Goal: Information Seeking & Learning: Learn about a topic

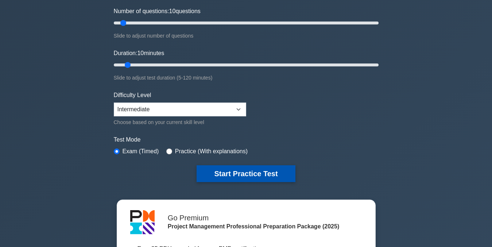
click at [266, 171] on button "Start Practice Test" at bounding box center [245, 173] width 98 height 17
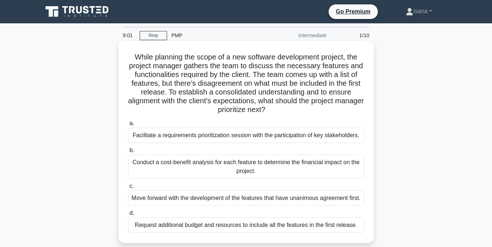
click at [331, 166] on div "Conduct a cost-benefit analysis for each feature to determine the financial imp…" at bounding box center [246, 167] width 236 height 24
click at [128, 153] on input "b. Conduct a cost-benefit analysis for each feature to determine the financial …" at bounding box center [128, 150] width 0 height 5
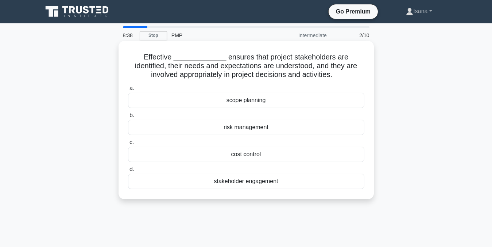
click at [294, 184] on div "stakeholder engagement" at bounding box center [246, 181] width 236 height 15
click at [128, 172] on input "d. stakeholder engagement" at bounding box center [128, 169] width 0 height 5
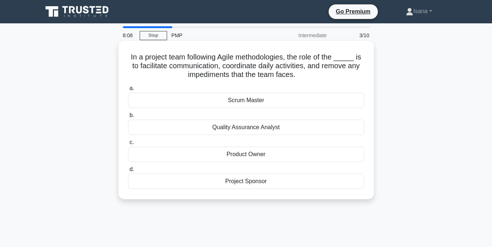
click at [266, 102] on div "Scrum Master" at bounding box center [246, 100] width 236 height 15
click at [128, 91] on input "a. Scrum Master" at bounding box center [128, 88] width 0 height 5
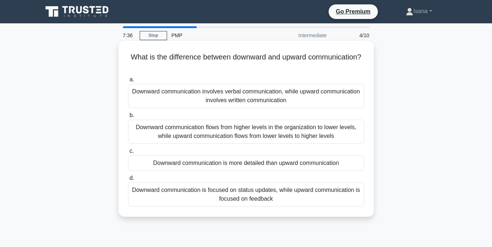
click at [237, 192] on div "Downward communication is focused on status updates, while upward communication…" at bounding box center [246, 194] width 236 height 24
click at [128, 180] on input "d. Downward communication is focused on status updates, while upward communicat…" at bounding box center [128, 178] width 0 height 5
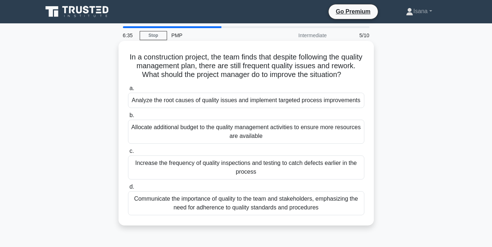
click at [253, 108] on div "Analyze the root causes of quality issues and implement targeted process improv…" at bounding box center [246, 100] width 236 height 15
click at [128, 91] on input "a. Analyze the root causes of quality issues and implement targeted process imp…" at bounding box center [128, 88] width 0 height 5
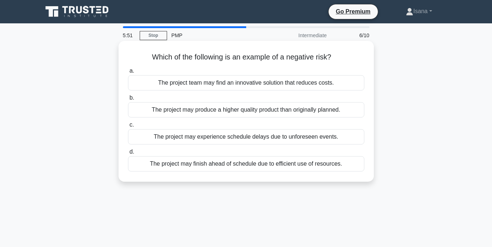
click at [316, 141] on div "The project may experience schedule delays due to unforeseen events." at bounding box center [246, 136] width 236 height 15
click at [128, 127] on input "c. The project may experience schedule delays due to unforeseen events." at bounding box center [128, 124] width 0 height 5
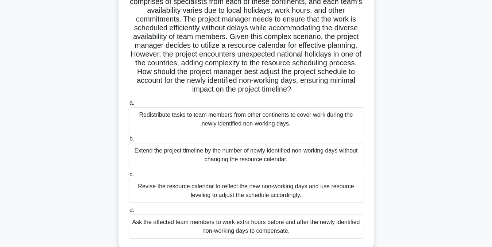
scroll to position [100, 0]
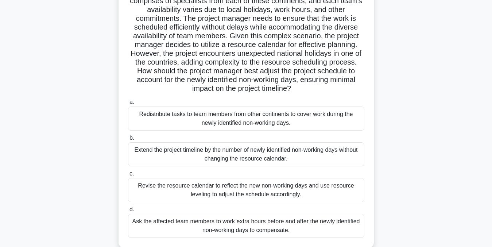
click at [331, 192] on div "Revise the resource calendar to reflect the new non-working days and use resour…" at bounding box center [246, 190] width 236 height 24
click at [128, 176] on input "c. Revise the resource calendar to reflect the new non-working days and use res…" at bounding box center [128, 173] width 0 height 5
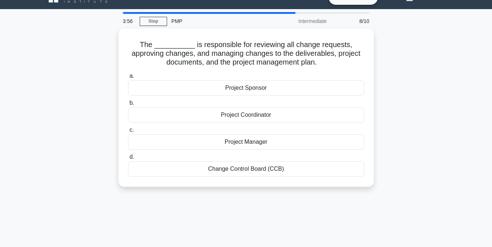
scroll to position [0, 0]
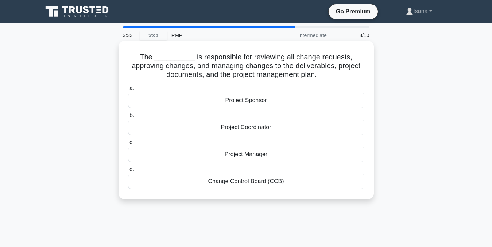
click at [280, 153] on div "Project Manager" at bounding box center [246, 154] width 236 height 15
click at [128, 145] on input "c. Project Manager" at bounding box center [128, 142] width 0 height 5
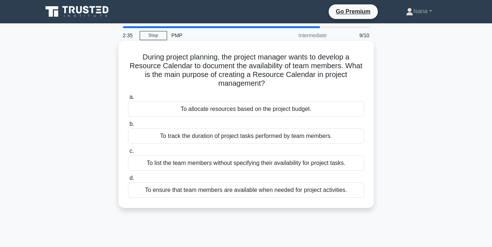
click at [249, 135] on div "To track the duration of project tasks performed by team members." at bounding box center [246, 135] width 236 height 15
click at [128, 126] on input "b. To track the duration of project tasks performed by team members." at bounding box center [128, 124] width 0 height 5
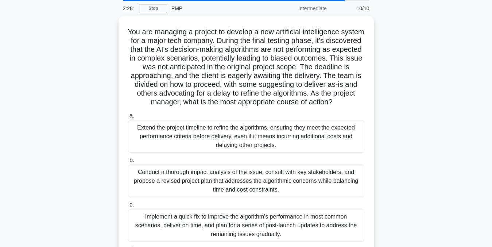
scroll to position [28, 0]
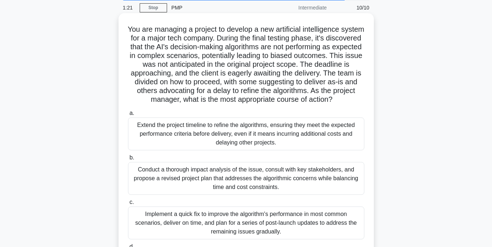
click at [307, 181] on div "Conduct a thorough impact analysis of the issue, consult with key stakeholders,…" at bounding box center [246, 178] width 236 height 33
click at [128, 160] on input "b. Conduct a thorough impact analysis of the issue, consult with key stakeholde…" at bounding box center [128, 157] width 0 height 5
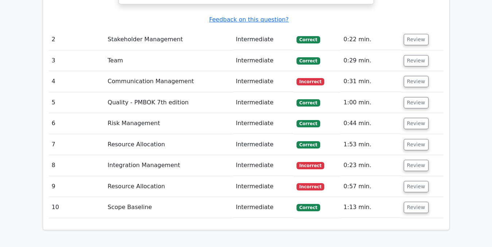
scroll to position [1142, 0]
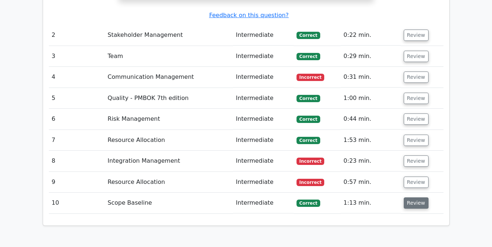
click at [411, 197] on button "Review" at bounding box center [416, 202] width 25 height 11
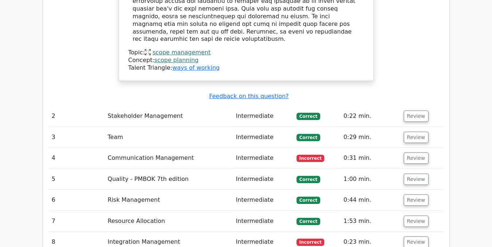
scroll to position [1067, 0]
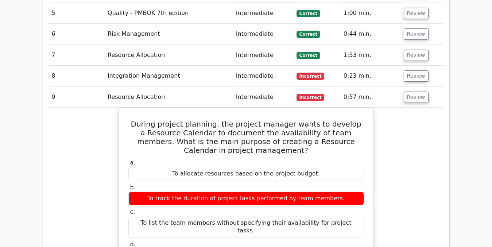
scroll to position [1217, 0]
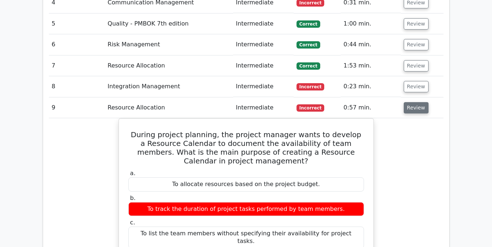
click at [416, 102] on button "Review" at bounding box center [416, 107] width 25 height 11
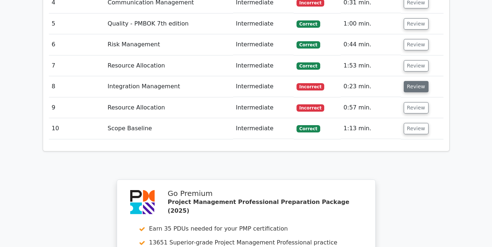
click at [411, 81] on button "Review" at bounding box center [416, 86] width 25 height 11
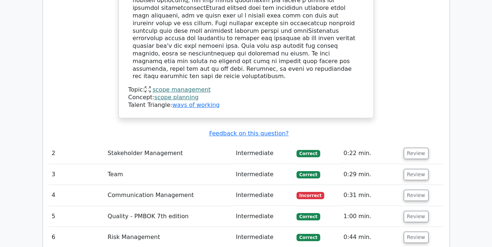
scroll to position [1029, 0]
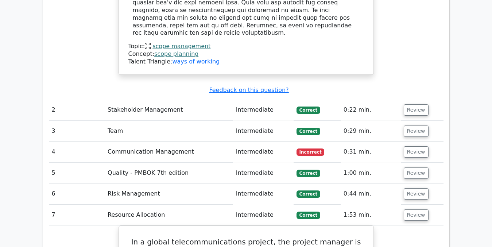
scroll to position [1063, 0]
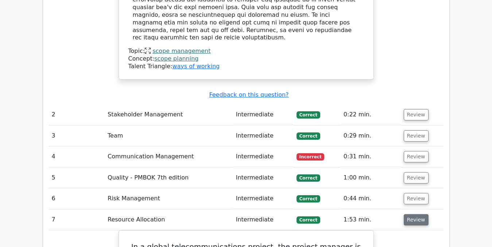
click at [415, 214] on button "Review" at bounding box center [416, 219] width 25 height 11
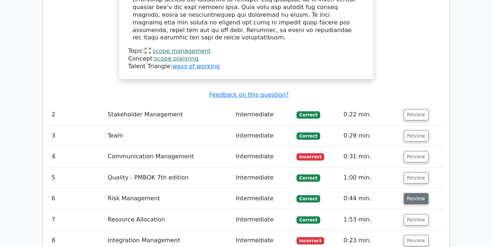
click at [414, 193] on button "Review" at bounding box center [416, 198] width 25 height 11
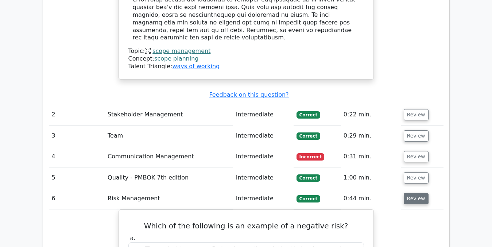
click at [416, 193] on button "Review" at bounding box center [416, 198] width 25 height 11
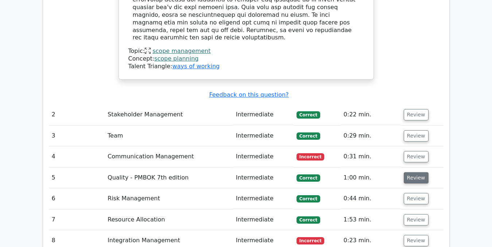
click at [411, 172] on button "Review" at bounding box center [416, 177] width 25 height 11
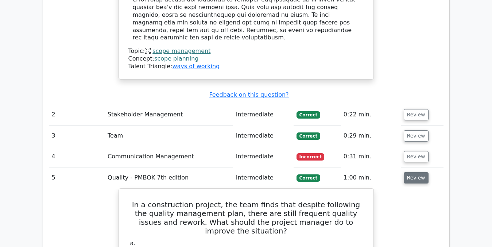
click at [412, 172] on button "Review" at bounding box center [416, 177] width 25 height 11
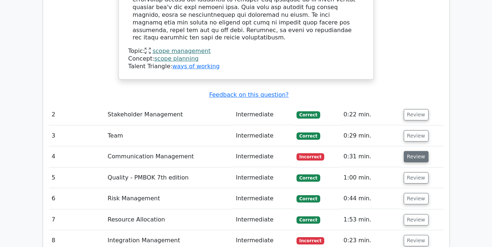
click at [412, 151] on button "Review" at bounding box center [416, 156] width 25 height 11
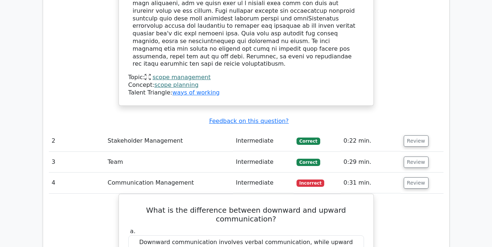
scroll to position [1032, 0]
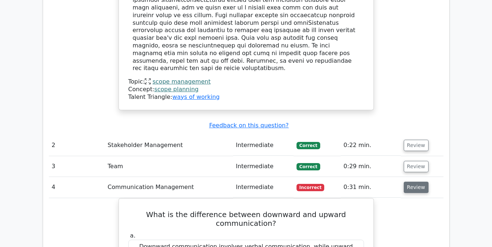
click at [419, 182] on button "Review" at bounding box center [416, 187] width 25 height 11
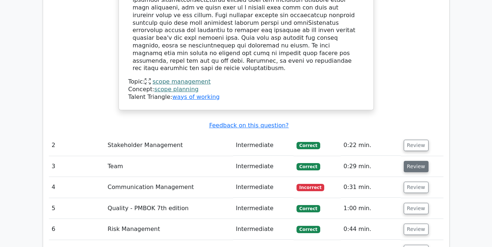
click at [413, 161] on button "Review" at bounding box center [416, 166] width 25 height 11
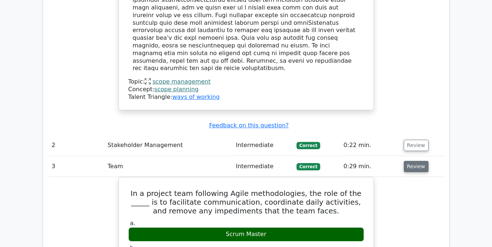
click at [413, 161] on button "Review" at bounding box center [416, 166] width 25 height 11
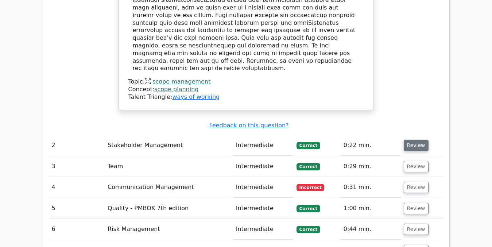
click at [409, 140] on button "Review" at bounding box center [416, 145] width 25 height 11
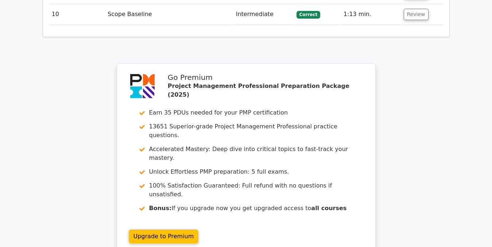
scroll to position [1690, 0]
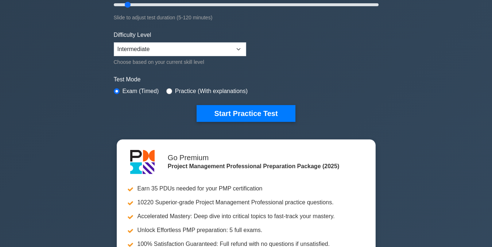
scroll to position [159, 0]
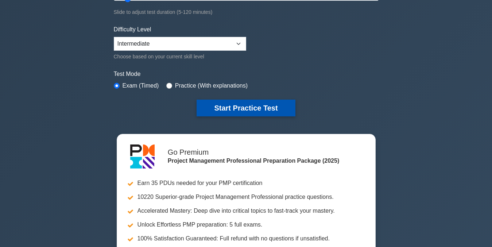
click at [253, 110] on button "Start Practice Test" at bounding box center [245, 108] width 98 height 17
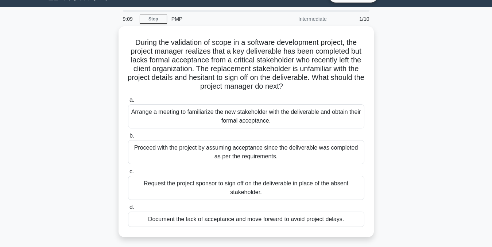
scroll to position [19, 0]
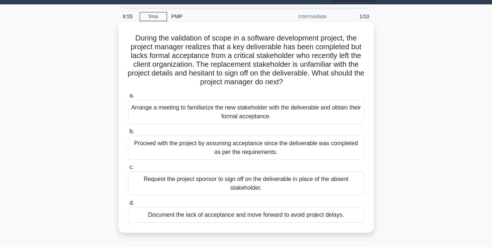
click at [268, 112] on div "Arrange a meeting to familiarize the new stakeholder with the deliverable and o…" at bounding box center [246, 112] width 236 height 24
click at [128, 98] on input "a. Arrange a meeting to familiarize the new stakeholder with the deliverable an…" at bounding box center [128, 95] width 0 height 5
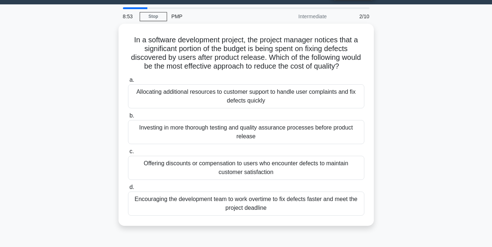
scroll to position [0, 0]
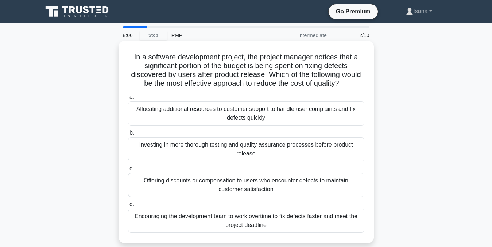
click at [268, 144] on div "Investing in more thorough testing and quality assurance processes before produ…" at bounding box center [246, 149] width 236 height 24
click at [128, 135] on input "b. Investing in more thorough testing and quality assurance processes before pr…" at bounding box center [128, 132] width 0 height 5
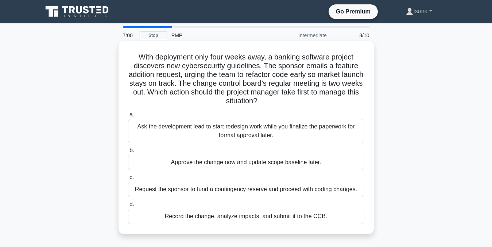
click at [275, 214] on div "Record the change, analyze impacts, and submit it to the CCB." at bounding box center [246, 216] width 236 height 15
click at [128, 207] on input "d. Record the change, analyze impacts, and submit it to the CCB." at bounding box center [128, 204] width 0 height 5
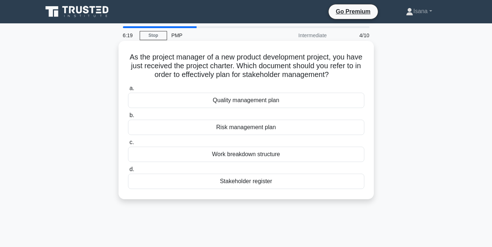
click at [257, 182] on div "Stakeholder register" at bounding box center [246, 181] width 236 height 15
click at [128, 172] on input "d. Stakeholder register" at bounding box center [128, 169] width 0 height 5
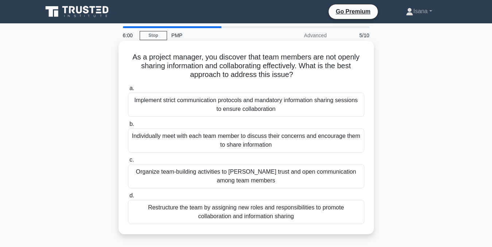
click at [259, 178] on div "Organize team-building activities to [PERSON_NAME] trust and open communication…" at bounding box center [246, 176] width 236 height 24
click at [128, 162] on input "c. Organize team-building activities to [PERSON_NAME] trust and open communicat…" at bounding box center [128, 159] width 0 height 5
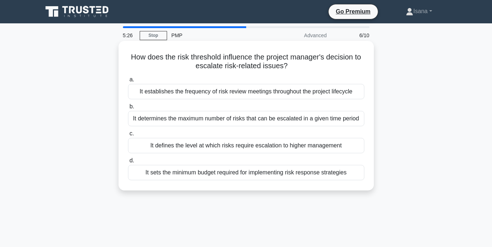
click at [263, 95] on div "It establishes the frequency of risk review meetings throughout the project lif…" at bounding box center [246, 91] width 236 height 15
click at [128, 82] on input "a. It establishes the frequency of risk review meetings throughout the project …" at bounding box center [128, 79] width 0 height 5
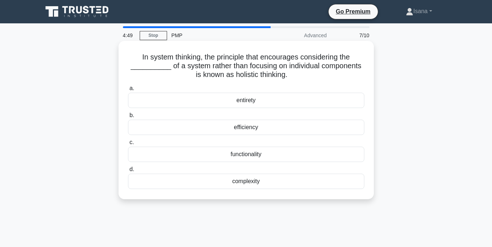
click at [254, 131] on div "efficiency" at bounding box center [246, 127] width 236 height 15
click at [128, 118] on input "b. efficiency" at bounding box center [128, 115] width 0 height 5
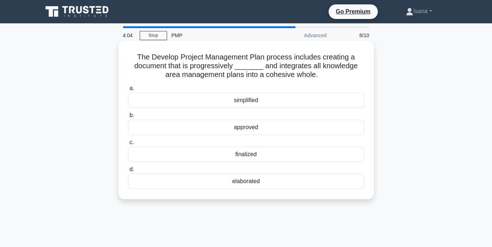
click at [254, 99] on div "simplified" at bounding box center [246, 100] width 236 height 15
click at [128, 91] on input "a. simplified" at bounding box center [128, 88] width 0 height 5
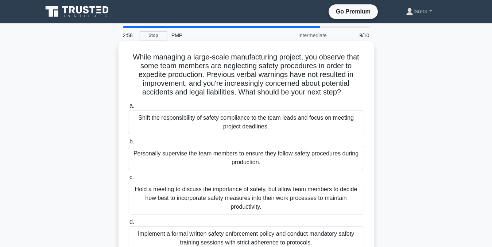
click at [296, 190] on div "Hold a meeting to discuss the importance of safety, but allow team members to d…" at bounding box center [246, 198] width 236 height 33
click at [128, 180] on input "c. Hold a meeting to discuss the importance of safety, but allow team members t…" at bounding box center [128, 177] width 0 height 5
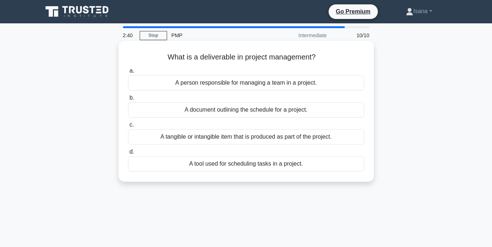
click at [282, 140] on div "A tangible or intangible item that is produced as part of the project." at bounding box center [246, 136] width 236 height 15
click at [128, 127] on input "c. A tangible or intangible item that is produced as part of the project." at bounding box center [128, 124] width 0 height 5
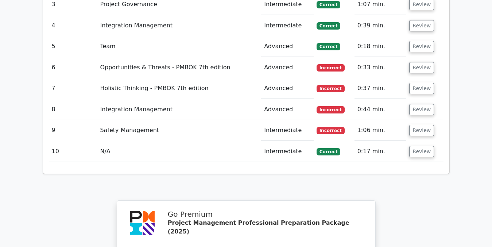
scroll to position [1074, 0]
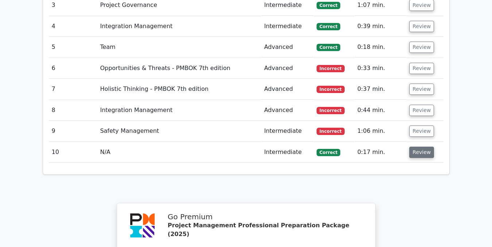
click at [424, 147] on button "Review" at bounding box center [421, 152] width 25 height 11
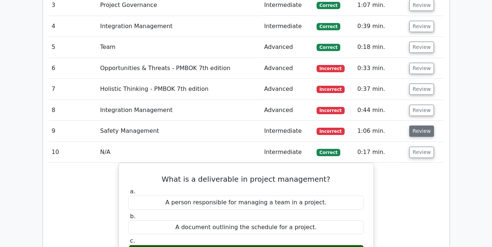
click at [421, 125] on button "Review" at bounding box center [421, 130] width 25 height 11
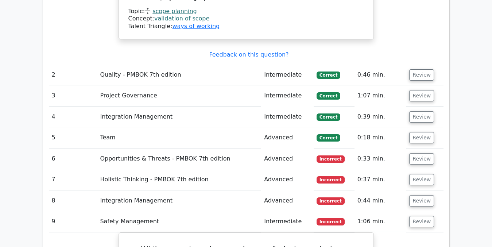
scroll to position [982, 0]
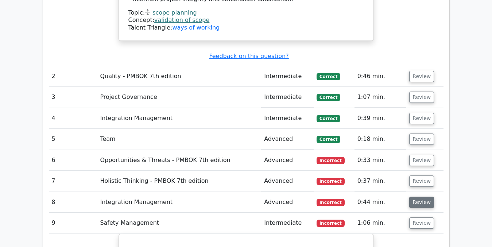
click at [422, 196] on button "Review" at bounding box center [421, 201] width 25 height 11
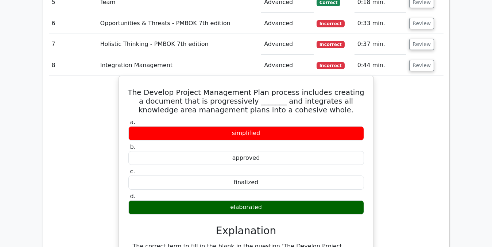
scroll to position [1112, 0]
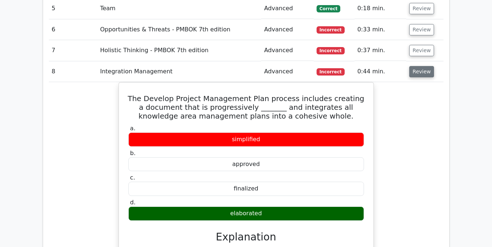
click at [423, 66] on button "Review" at bounding box center [421, 71] width 25 height 11
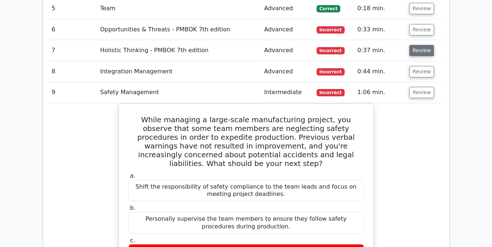
click at [421, 45] on button "Review" at bounding box center [421, 50] width 25 height 11
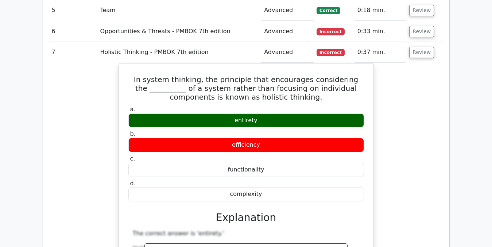
drag, startPoint x: 421, startPoint y: 11, endPoint x: 493, endPoint y: 113, distance: 124.5
click at [491, 113] on html "Go Premium Isana" at bounding box center [246, 226] width 492 height 2676
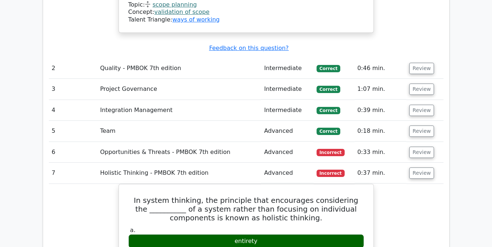
scroll to position [979, 0]
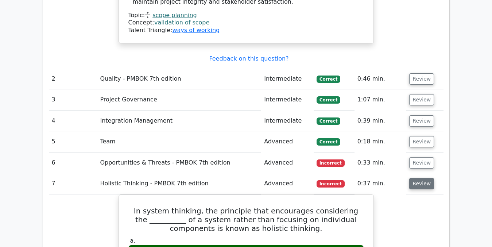
click at [415, 178] on button "Review" at bounding box center [421, 183] width 25 height 11
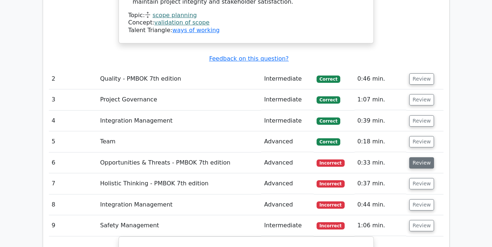
click at [415, 157] on button "Review" at bounding box center [421, 162] width 25 height 11
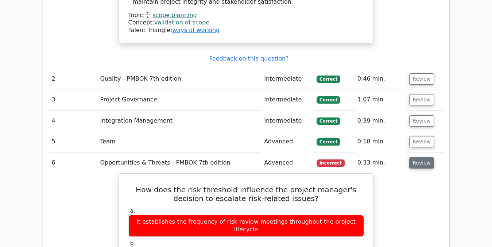
click at [422, 157] on button "Review" at bounding box center [421, 162] width 25 height 11
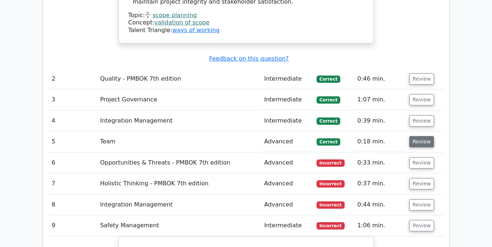
click at [420, 136] on button "Review" at bounding box center [421, 141] width 25 height 11
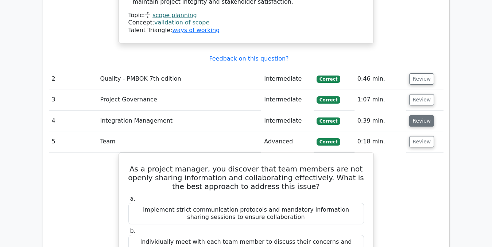
click at [418, 115] on button "Review" at bounding box center [421, 120] width 25 height 11
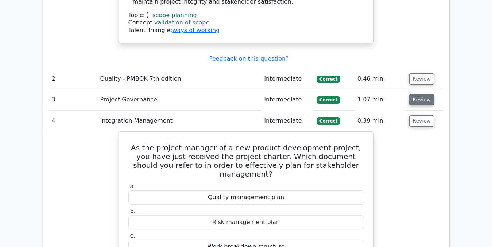
click at [418, 94] on button "Review" at bounding box center [421, 99] width 25 height 11
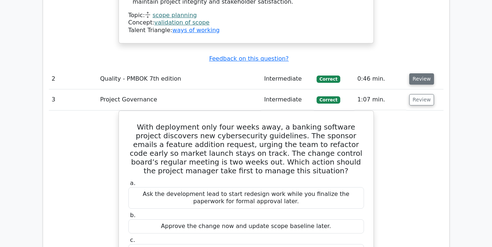
click at [421, 73] on button "Review" at bounding box center [421, 78] width 25 height 11
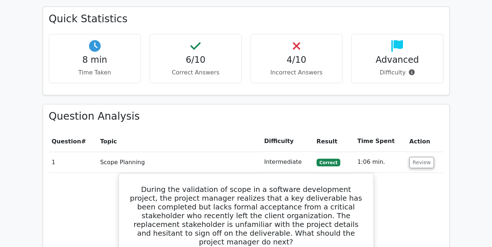
scroll to position [574, 0]
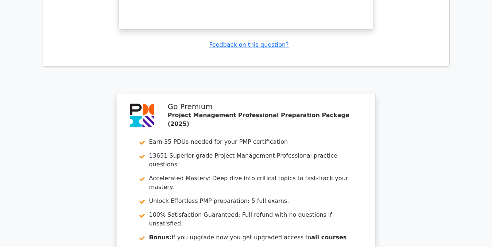
scroll to position [3453, 0]
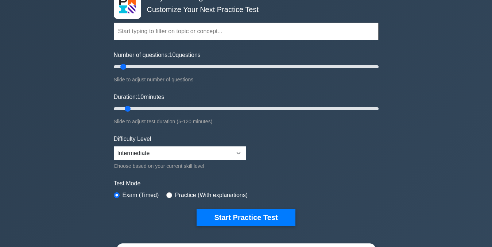
scroll to position [169, 0]
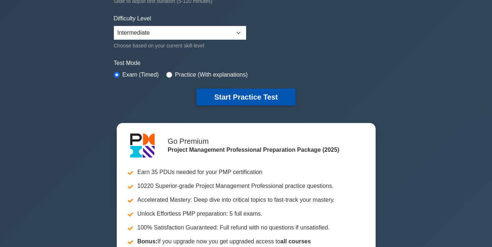
click at [251, 100] on button "Start Practice Test" at bounding box center [245, 97] width 98 height 17
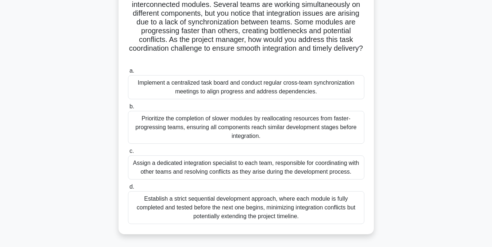
scroll to position [64, 0]
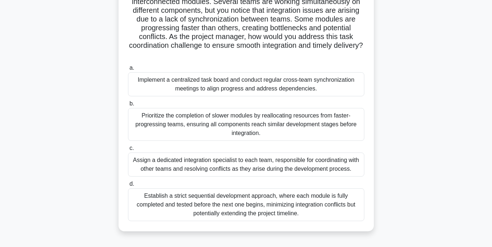
click at [344, 86] on div "Implement a centralized task board and conduct regular cross-team synchronizati…" at bounding box center [246, 84] width 236 height 24
click at [128, 70] on input "a. Implement a centralized task board and conduct regular cross-team synchroniz…" at bounding box center [128, 68] width 0 height 5
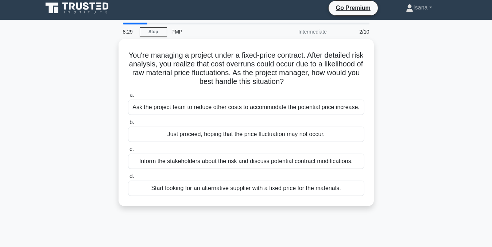
scroll to position [0, 0]
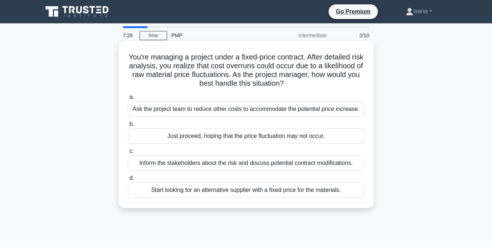
click at [265, 162] on div "Inform the stakeholders about the risk and discuss potential contract modificat…" at bounding box center [246, 162] width 236 height 15
click at [128, 153] on input "c. Inform the stakeholders about the risk and discuss potential contract modifi…" at bounding box center [128, 151] width 0 height 5
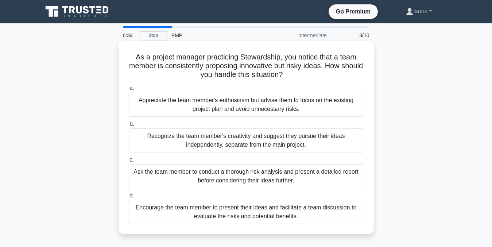
click at [250, 215] on div "Encourage the team member to present their ideas and facilitate a team discussi…" at bounding box center [246, 212] width 236 height 24
click at [128, 198] on input "d. Encourage the team member to present their ideas and facilitate a team discu…" at bounding box center [128, 195] width 0 height 5
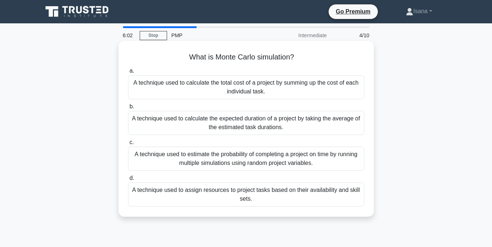
click at [253, 155] on div "A technique used to estimate the probability of completing a project on time by…" at bounding box center [246, 159] width 236 height 24
click at [128, 145] on input "c. A technique used to estimate the probability of completing a project on time…" at bounding box center [128, 142] width 0 height 5
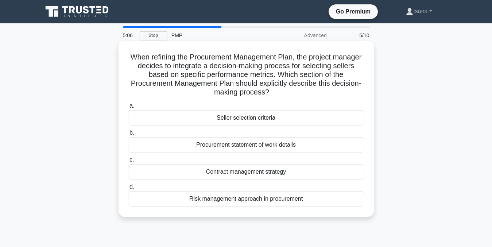
click at [253, 117] on div "Seller selection criteria" at bounding box center [246, 117] width 236 height 15
click at [128, 108] on input "a. Seller selection criteria" at bounding box center [128, 106] width 0 height 5
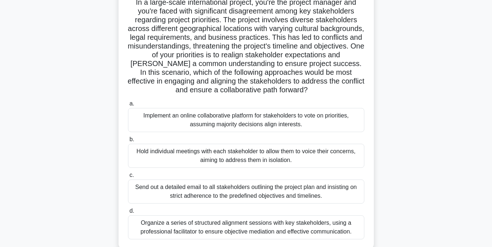
scroll to position [56, 0]
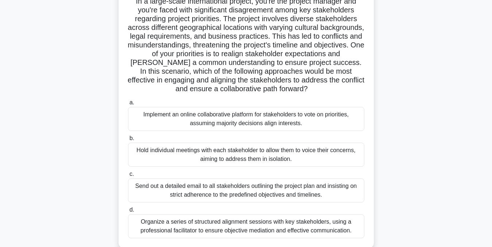
click at [292, 226] on div "Organize a series of structured alignment sessions with key stakeholders, using…" at bounding box center [246, 226] width 236 height 24
click at [128, 212] on input "d. Organize a series of structured alignment sessions with key stakeholders, us…" at bounding box center [128, 209] width 0 height 5
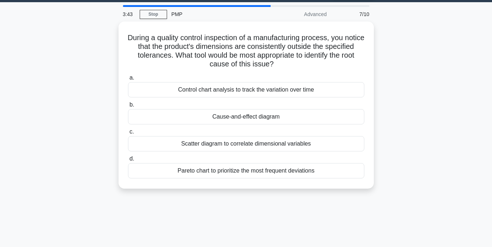
scroll to position [0, 0]
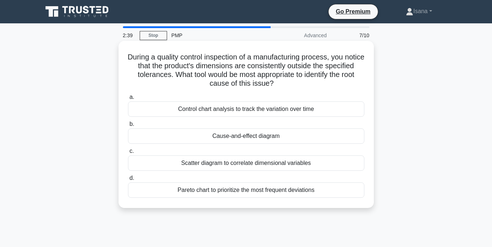
click at [282, 133] on div "Cause-and-effect diagram" at bounding box center [246, 135] width 236 height 15
click at [128, 126] on input "b. Cause-and-effect diagram" at bounding box center [128, 124] width 0 height 5
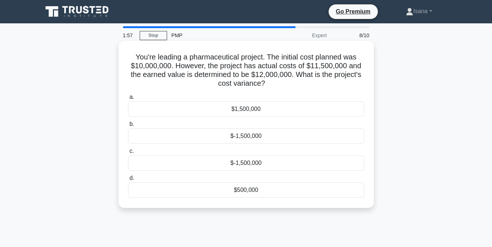
click at [257, 187] on div "$500,000" at bounding box center [246, 189] width 236 height 15
click at [128, 180] on input "d. $500,000" at bounding box center [128, 178] width 0 height 5
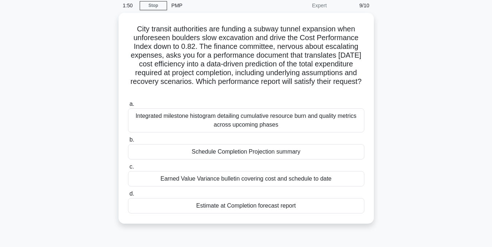
scroll to position [31, 0]
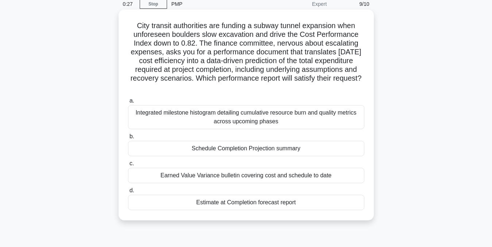
click at [347, 116] on div "Integrated milestone histogram detailing cumulative resource burn and quality m…" at bounding box center [246, 117] width 236 height 24
click at [128, 103] on input "a. Integrated milestone histogram detailing cumulative resource burn and qualit…" at bounding box center [128, 100] width 0 height 5
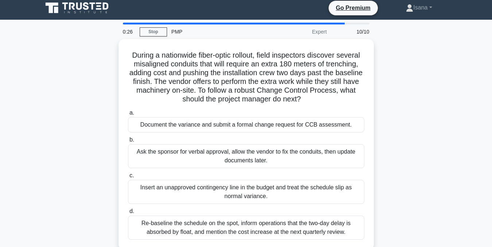
scroll to position [0, 0]
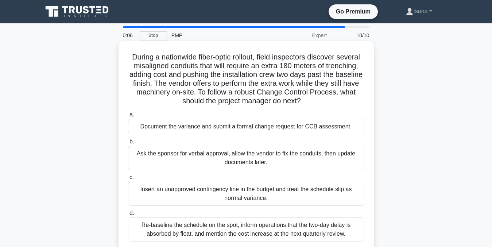
click at [303, 229] on div "Re-baseline the schedule on the spot, inform operations that the two-day delay …" at bounding box center [246, 229] width 236 height 24
click at [128, 215] on input "d. Re-baseline the schedule on the spot, inform operations that the two-day del…" at bounding box center [128, 213] width 0 height 5
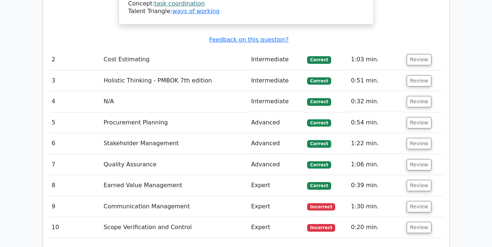
scroll to position [1275, 0]
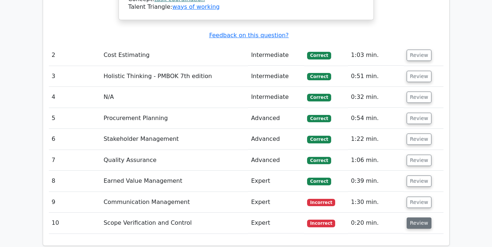
click at [414, 217] on button "Review" at bounding box center [418, 222] width 25 height 11
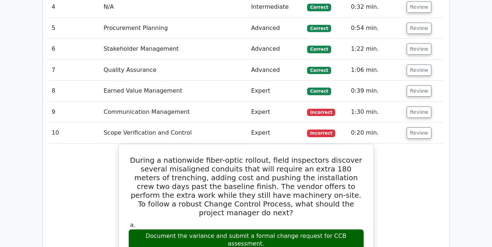
scroll to position [1360, 0]
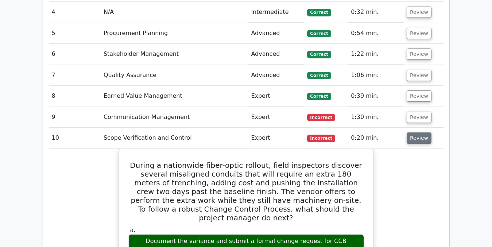
click at [418, 132] on button "Review" at bounding box center [418, 137] width 25 height 11
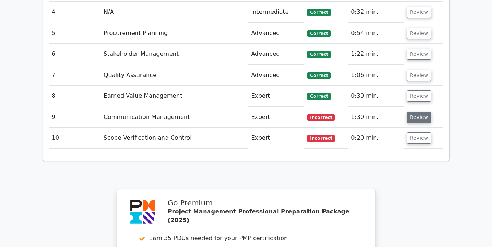
click at [415, 112] on button "Review" at bounding box center [418, 117] width 25 height 11
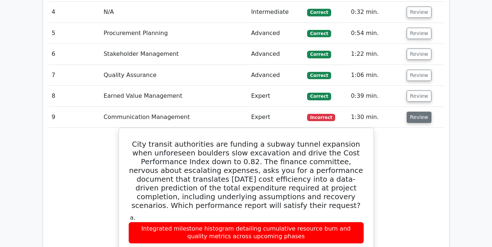
click at [416, 112] on button "Review" at bounding box center [418, 117] width 25 height 11
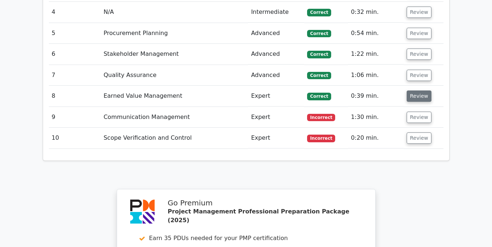
click at [414, 90] on button "Review" at bounding box center [418, 95] width 25 height 11
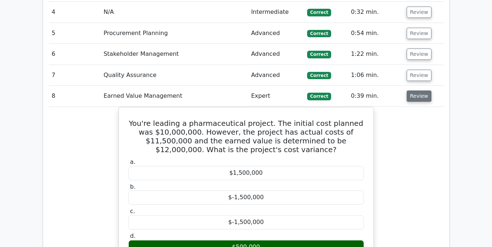
click at [417, 90] on button "Review" at bounding box center [418, 95] width 25 height 11
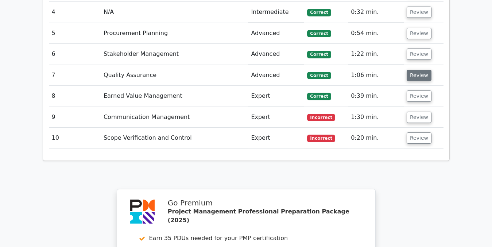
click at [416, 70] on button "Review" at bounding box center [418, 75] width 25 height 11
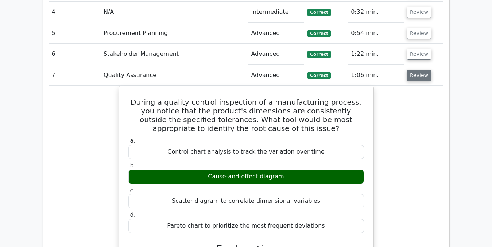
click at [416, 70] on button "Review" at bounding box center [418, 75] width 25 height 11
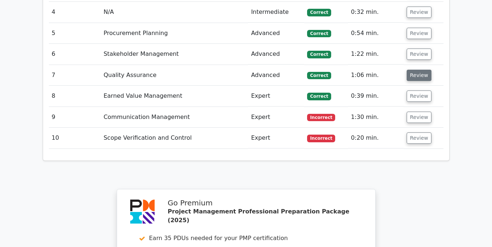
click at [416, 70] on button "Review" at bounding box center [418, 75] width 25 height 11
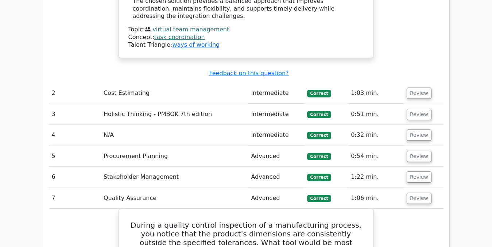
scroll to position [1232, 0]
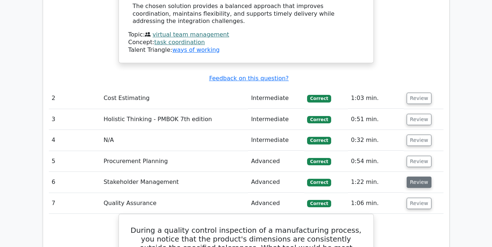
click at [420, 176] on button "Review" at bounding box center [418, 181] width 25 height 11
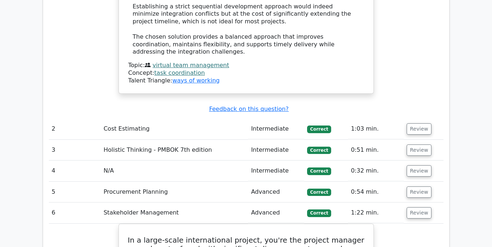
scroll to position [1199, 0]
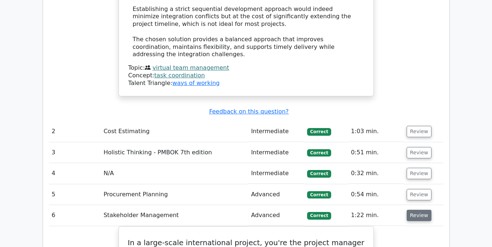
click at [416, 210] on button "Review" at bounding box center [418, 215] width 25 height 11
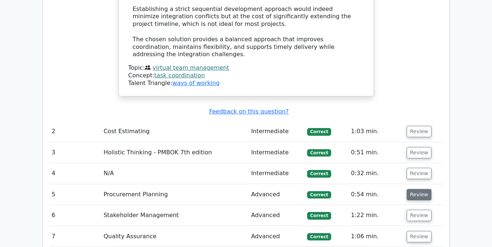
click at [417, 189] on button "Review" at bounding box center [418, 194] width 25 height 11
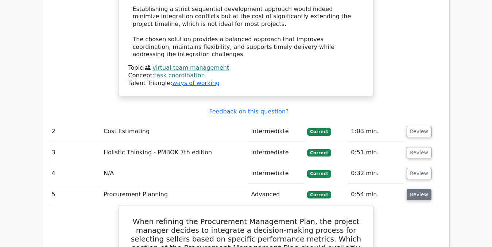
click at [417, 189] on button "Review" at bounding box center [418, 194] width 25 height 11
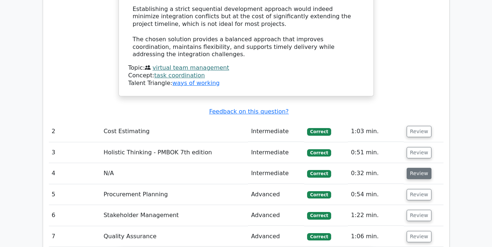
click at [416, 168] on button "Review" at bounding box center [418, 173] width 25 height 11
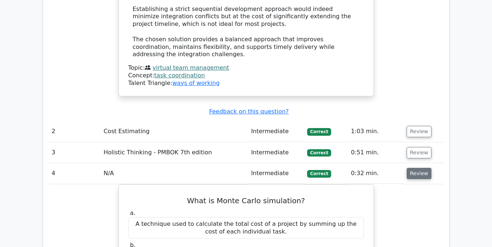
click at [419, 168] on button "Review" at bounding box center [418, 173] width 25 height 11
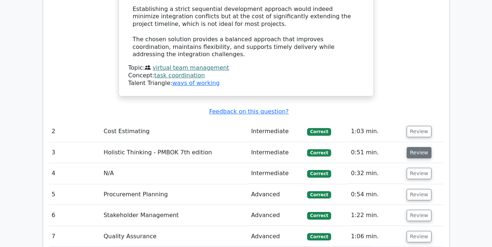
click at [415, 147] on button "Review" at bounding box center [418, 152] width 25 height 11
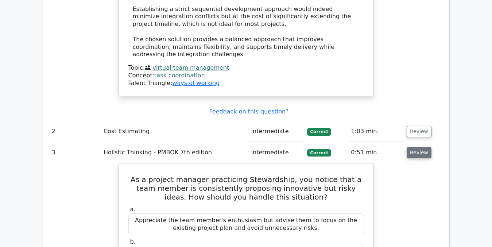
click at [415, 147] on button "Review" at bounding box center [418, 152] width 25 height 11
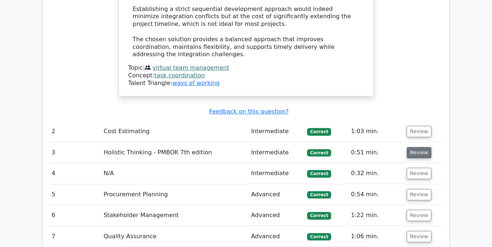
click at [415, 147] on button "Review" at bounding box center [418, 152] width 25 height 11
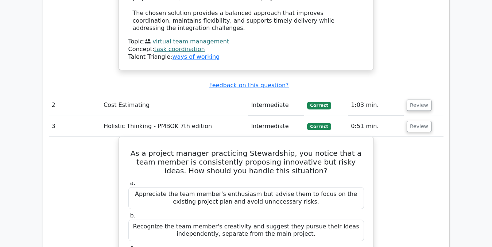
scroll to position [1259, 0]
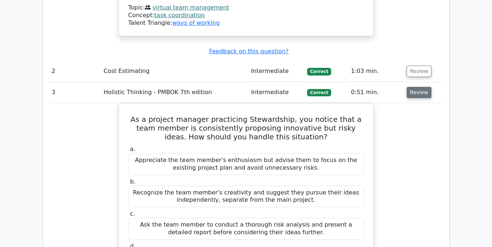
click at [416, 87] on button "Review" at bounding box center [418, 92] width 25 height 11
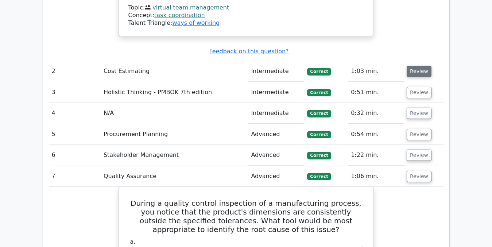
click at [414, 66] on button "Review" at bounding box center [418, 71] width 25 height 11
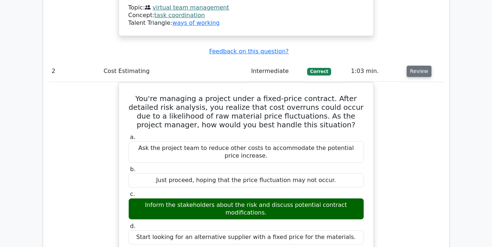
click at [419, 66] on button "Review" at bounding box center [418, 71] width 25 height 11
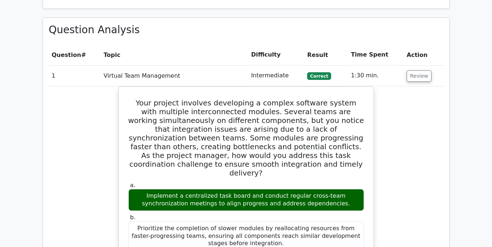
scroll to position [608, 0]
